Goal: Use online tool/utility: Utilize a website feature to perform a specific function

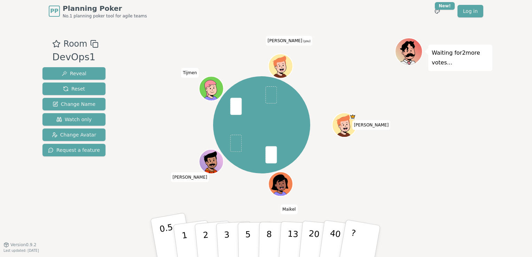
click at [170, 240] on p "0.5" at bounding box center [169, 241] width 20 height 39
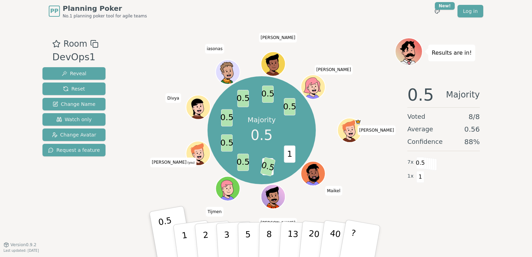
click at [408, 219] on div "Results are in! 0.5 Majority Voted 8 / 8 Average 0.56 Confidence 88 % 7 x 0.5 1…" at bounding box center [444, 134] width 98 height 192
click at [439, 216] on div "0.5 Majority Voted 8 / 8 Average 0.63 Confidence 75 % 6 x 0.5 2 x 1" at bounding box center [444, 148] width 98 height 139
click at [448, 203] on div "0.5 Majority Voted 8 / 8 Average 0.63 Confidence 75 % 6 x 0.5 2 x 1" at bounding box center [444, 148] width 98 height 139
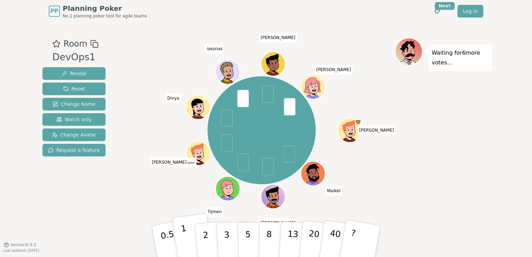
click at [184, 239] on p "1" at bounding box center [185, 242] width 10 height 38
click at [186, 239] on p "1" at bounding box center [185, 242] width 10 height 38
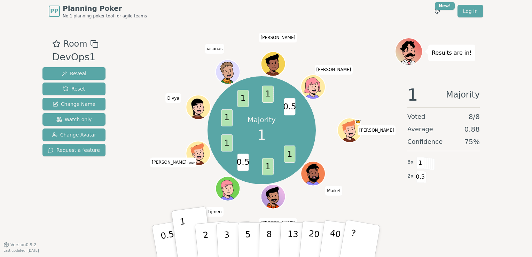
click at [132, 192] on div "Majority 1 1 1 0.5 1 1 1 1 0.5 [PERSON_NAME] [PERSON_NAME] [PERSON_NAME] (you) …" at bounding box center [261, 130] width 266 height 160
click at [79, 89] on span "Reset" at bounding box center [74, 88] width 22 height 7
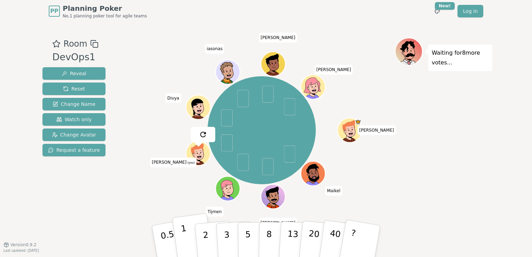
click at [188, 240] on button "1" at bounding box center [192, 241] width 41 height 56
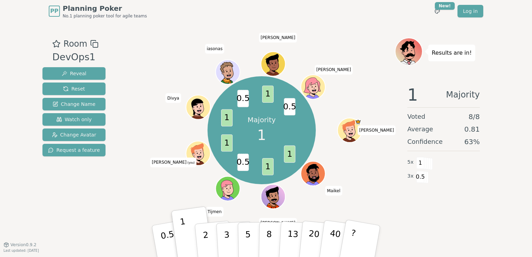
click at [409, 205] on div "1 Majority Voted 8 / 8 Average 0.81 Confidence 63 % 5 x 1 3 x 0.5" at bounding box center [444, 148] width 98 height 139
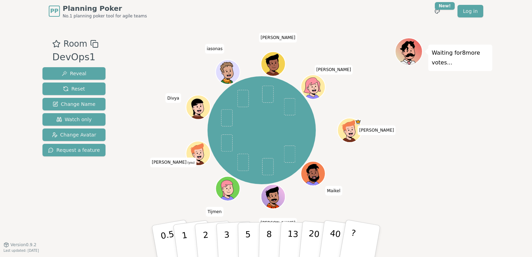
click at [134, 195] on div "[PERSON_NAME] [PERSON_NAME] [PERSON_NAME] (you) [PERSON_NAME]" at bounding box center [261, 130] width 266 height 160
click at [188, 241] on button "1" at bounding box center [192, 241] width 41 height 56
click at [481, 138] on div "Waiting for 7 more votes..." at bounding box center [444, 134] width 98 height 192
